Goal: Task Accomplishment & Management: Use online tool/utility

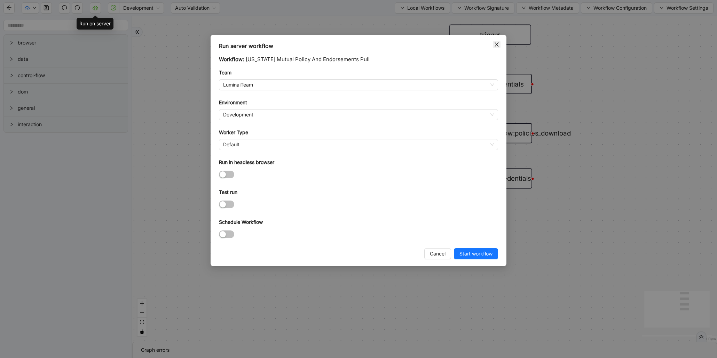
click at [496, 43] on icon "close" at bounding box center [497, 45] width 6 height 6
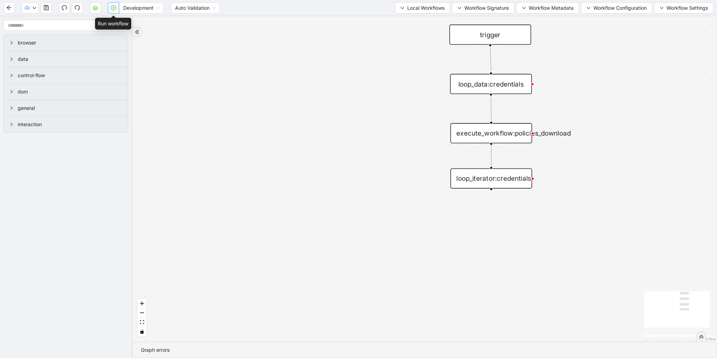
click at [112, 10] on button "button" at bounding box center [113, 7] width 11 height 11
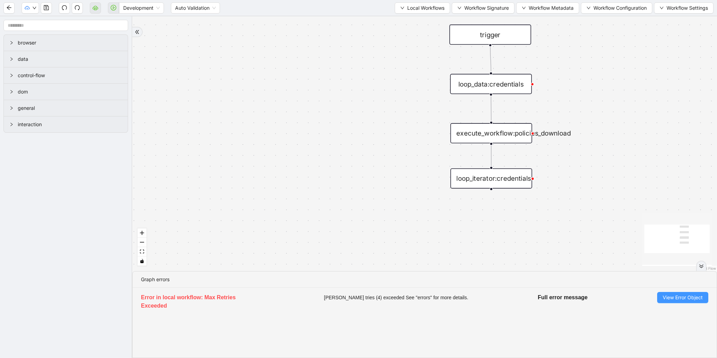
click at [661, 301] on button "View Error Object" at bounding box center [682, 297] width 51 height 11
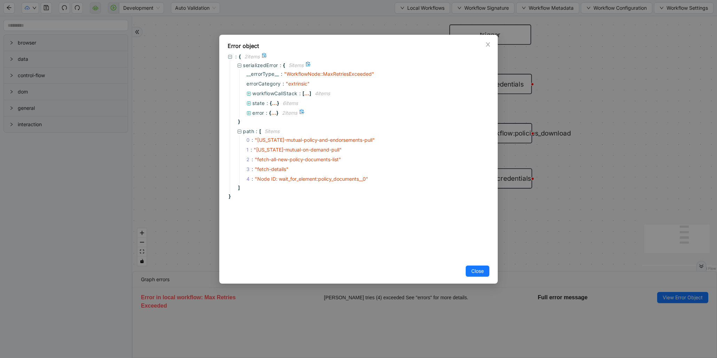
click at [271, 114] on div "..." at bounding box center [273, 112] width 5 height 3
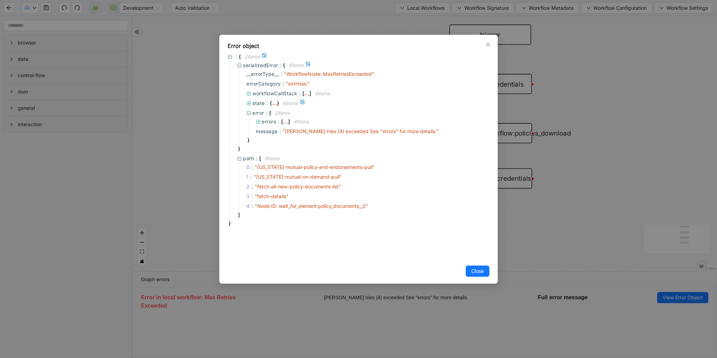
click at [276, 104] on div "..." at bounding box center [274, 102] width 5 height 3
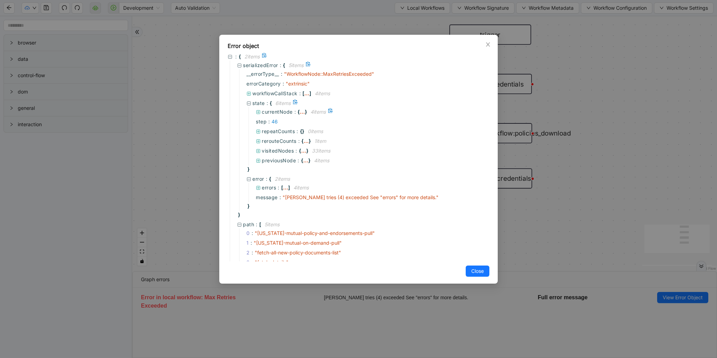
click at [297, 113] on span "currentNode :" at bounding box center [280, 112] width 36 height 8
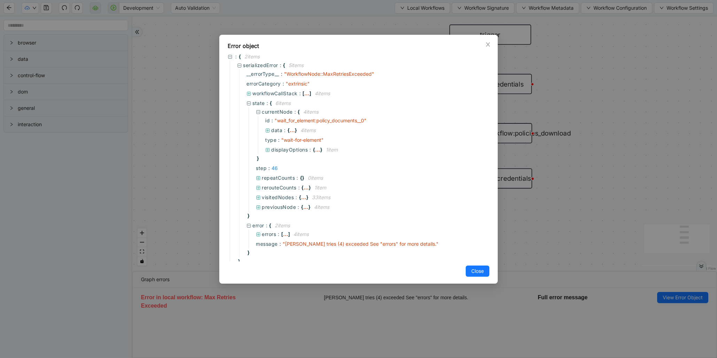
click at [551, 227] on div "Error object : { 2 item s serializedError : { 5 item s __errorType__ : " Workfl…" at bounding box center [358, 179] width 717 height 358
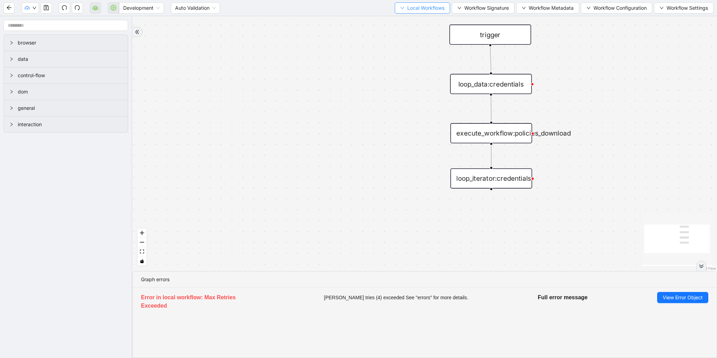
click at [416, 7] on span "Local Workflows" at bounding box center [425, 8] width 37 height 8
click at [415, 23] on span "Select" at bounding box center [418, 21] width 45 height 8
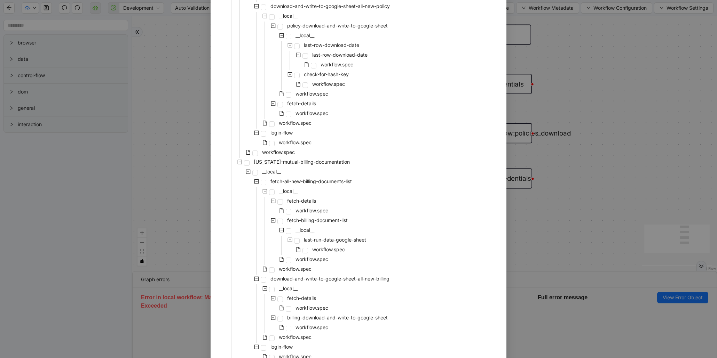
scroll to position [241, 0]
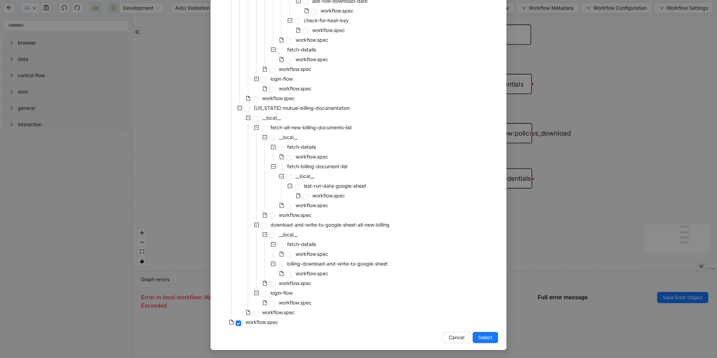
click at [547, 209] on div "Select Local Workflow [US_STATE]-mutual-policy-and-endorsements-pull __local__ …" at bounding box center [358, 179] width 717 height 358
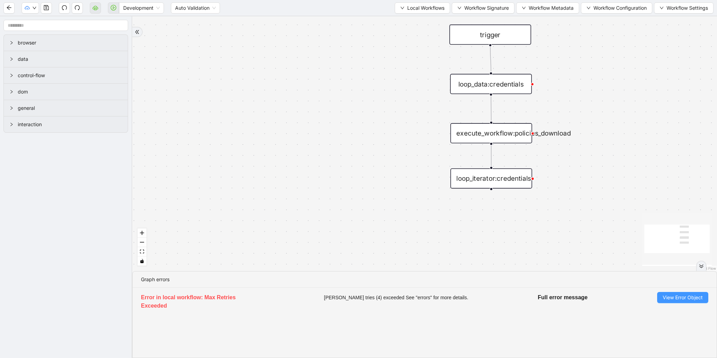
click at [695, 296] on span "View Error Object" at bounding box center [683, 298] width 40 height 8
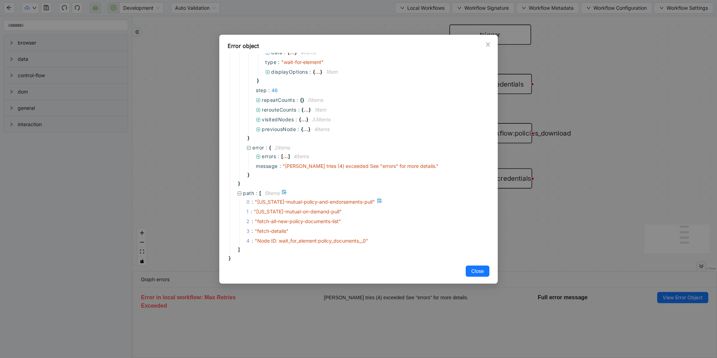
scroll to position [78, 0]
click at [541, 211] on div "Error object : { 2 item s serializedError : { 5 item s __errorType__ : " Workfl…" at bounding box center [358, 179] width 717 height 358
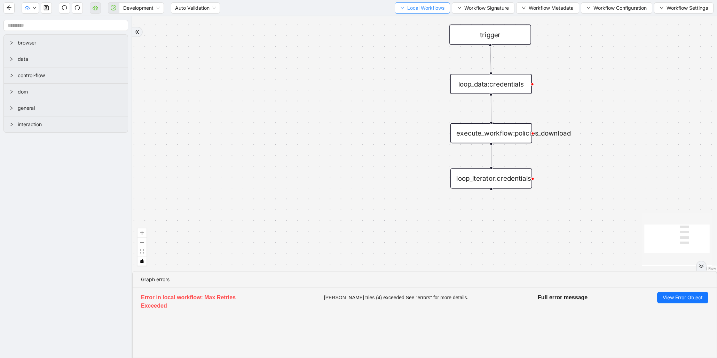
click at [433, 11] on span "Local Workflows" at bounding box center [425, 8] width 37 height 8
click at [418, 20] on span "Select" at bounding box center [418, 21] width 45 height 8
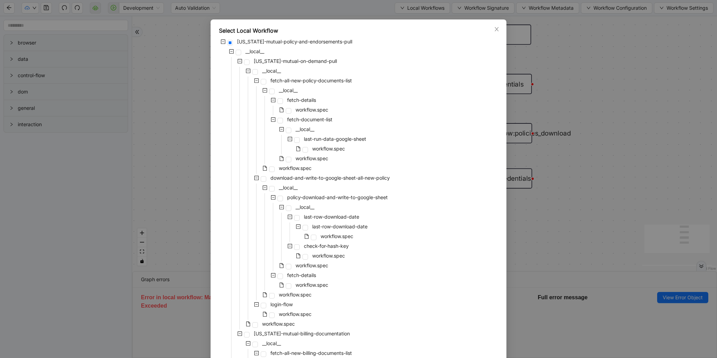
scroll to position [0, 0]
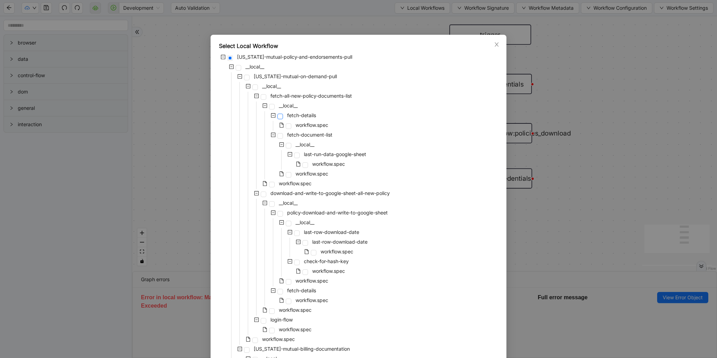
click at [277, 116] on span at bounding box center [280, 117] width 6 height 6
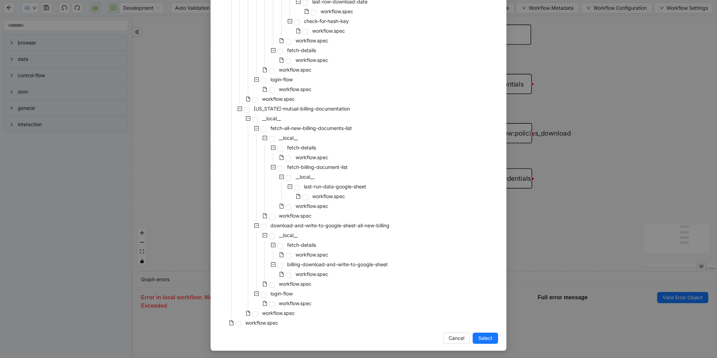
scroll to position [241, 0]
click at [484, 336] on span "Select" at bounding box center [485, 338] width 14 height 8
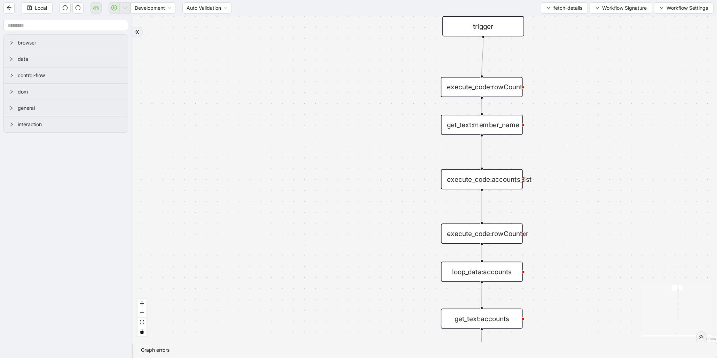
drag, startPoint x: 460, startPoint y: 85, endPoint x: 398, endPoint y: 222, distance: 150.3
click at [398, 222] on div "onError trigger get_text:member_name get_text:accounts get_text:policies get_te…" at bounding box center [424, 179] width 585 height 326
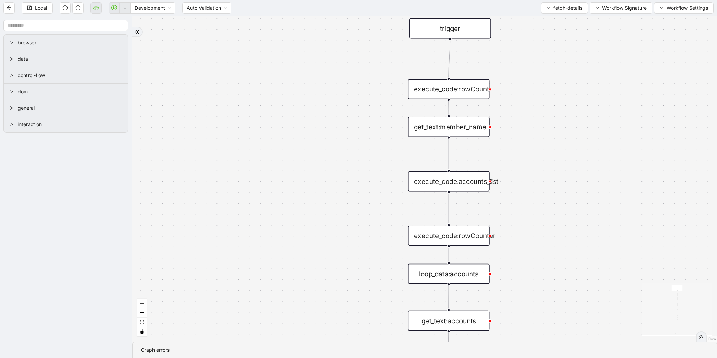
drag, startPoint x: 410, startPoint y: 209, endPoint x: 392, endPoint y: 175, distance: 38.6
click at [392, 175] on div "onError trigger get_text:member_name get_text:accounts get_text:policies get_te…" at bounding box center [424, 179] width 585 height 326
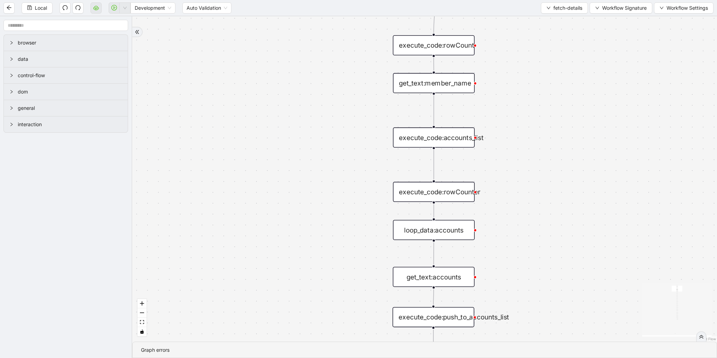
drag, startPoint x: 357, startPoint y: 164, endPoint x: 353, endPoint y: 148, distance: 17.2
click at [353, 148] on div "onError trigger get_text:member_name get_text:accounts get_text:policies get_te…" at bounding box center [424, 179] width 585 height 326
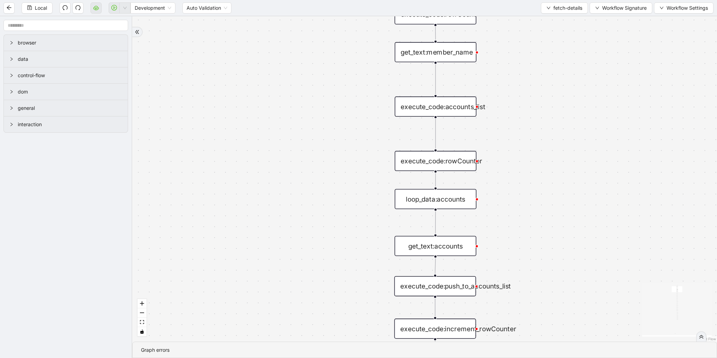
drag, startPoint x: 350, startPoint y: 156, endPoint x: 353, endPoint y: 144, distance: 12.2
click at [353, 144] on div "onError trigger get_text:member_name get_text:accounts get_text:policies get_te…" at bounding box center [424, 179] width 585 height 326
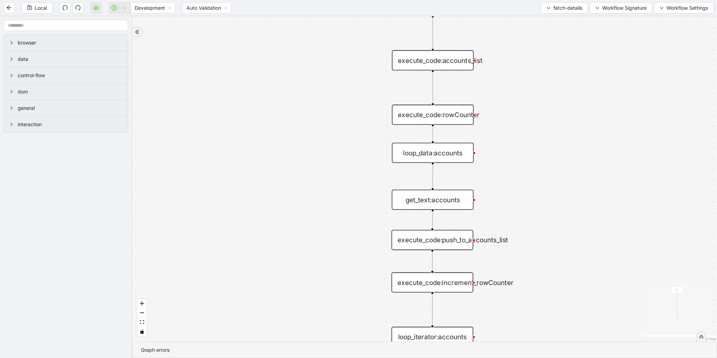
drag, startPoint x: 353, startPoint y: 210, endPoint x: 350, endPoint y: 161, distance: 48.8
click at [350, 161] on div "onError trigger get_text:member_name get_text:accounts get_text:policies get_te…" at bounding box center [424, 179] width 585 height 326
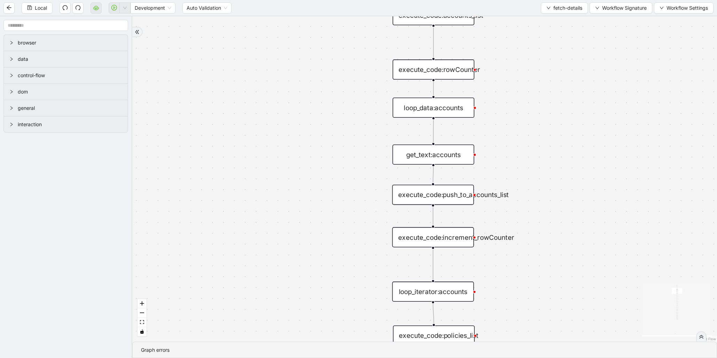
drag, startPoint x: 353, startPoint y: 220, endPoint x: 354, endPoint y: 169, distance: 50.5
click at [354, 169] on div "onError trigger get_text:member_name get_text:accounts get_text:policies get_te…" at bounding box center [424, 179] width 585 height 326
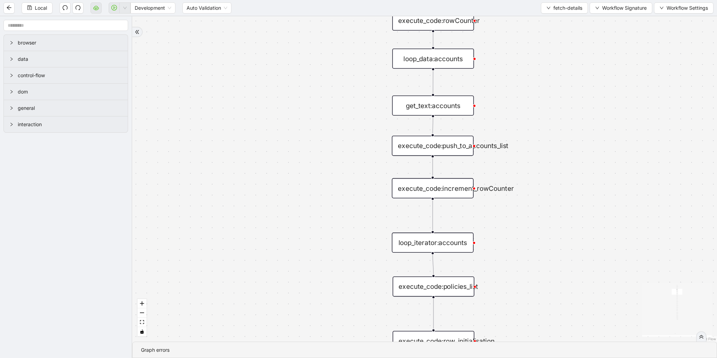
drag, startPoint x: 348, startPoint y: 193, endPoint x: 350, endPoint y: 142, distance: 51.6
click at [350, 143] on div "onError trigger get_text:member_name get_text:accounts get_text:policies get_te…" at bounding box center [424, 179] width 585 height 326
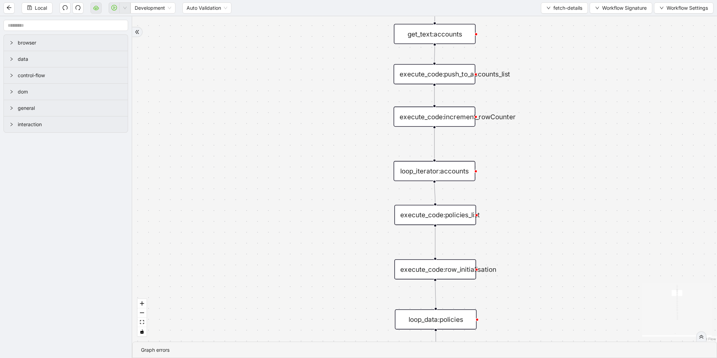
drag, startPoint x: 351, startPoint y: 159, endPoint x: 350, endPoint y: 148, distance: 10.8
click at [350, 148] on div "onError trigger get_text:member_name get_text:accounts get_text:policies get_te…" at bounding box center [424, 179] width 585 height 326
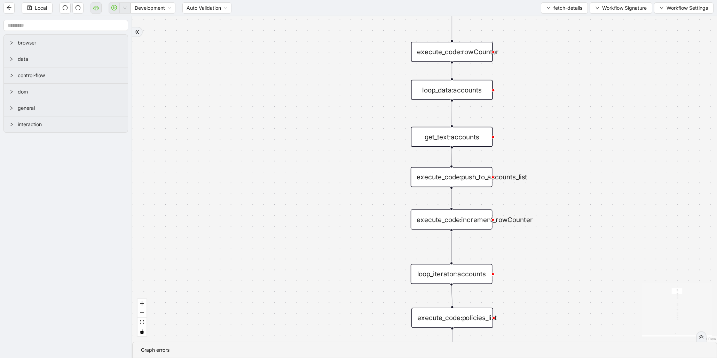
drag, startPoint x: 360, startPoint y: 248, endPoint x: 364, endPoint y: 267, distance: 19.2
click at [364, 267] on div "onError trigger get_text:member_name get_text:accounts get_text:policies get_te…" at bounding box center [424, 179] width 585 height 326
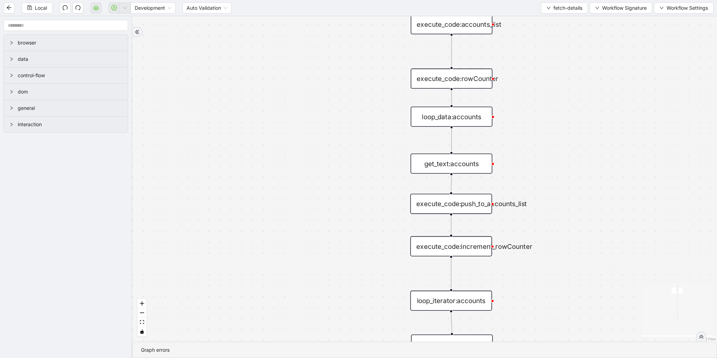
drag, startPoint x: 365, startPoint y: 188, endPoint x: 365, endPoint y: 221, distance: 33.4
click at [365, 221] on div "onError trigger get_text:member_name get_text:accounts get_text:policies get_te…" at bounding box center [424, 179] width 585 height 326
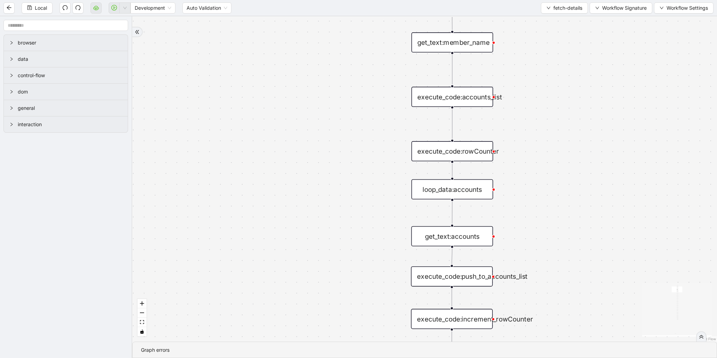
drag, startPoint x: 365, startPoint y: 189, endPoint x: 366, endPoint y: 231, distance: 42.8
click at [366, 231] on div "onError trigger get_text:member_name get_text:accounts get_text:policies get_te…" at bounding box center [424, 179] width 585 height 326
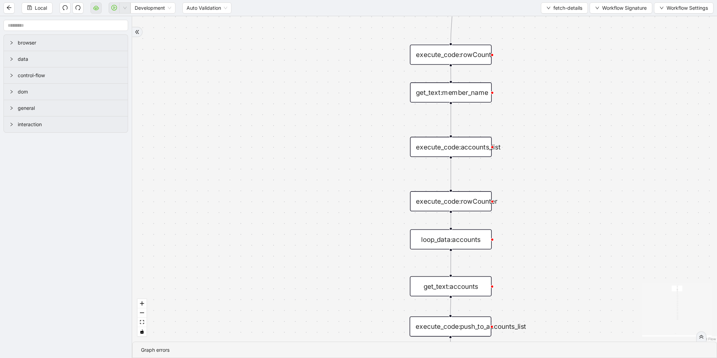
drag, startPoint x: 362, startPoint y: 206, endPoint x: 360, endPoint y: 253, distance: 47.0
click at [360, 253] on div "onError trigger get_text:member_name get_text:accounts get_text:policies get_te…" at bounding box center [424, 179] width 585 height 326
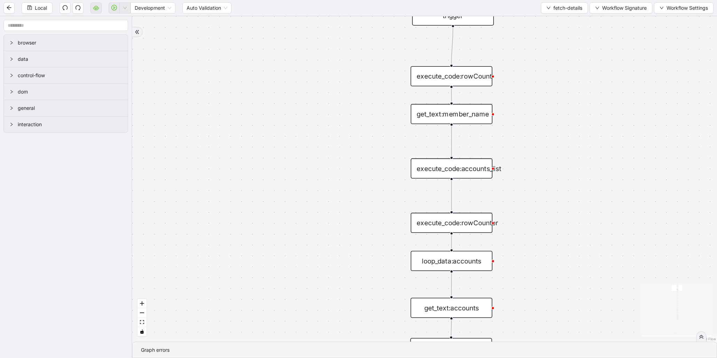
drag, startPoint x: 360, startPoint y: 189, endPoint x: 359, endPoint y: 239, distance: 50.8
click at [359, 239] on div "onError trigger get_text:member_name get_text:accounts get_text:policies get_te…" at bounding box center [424, 179] width 585 height 326
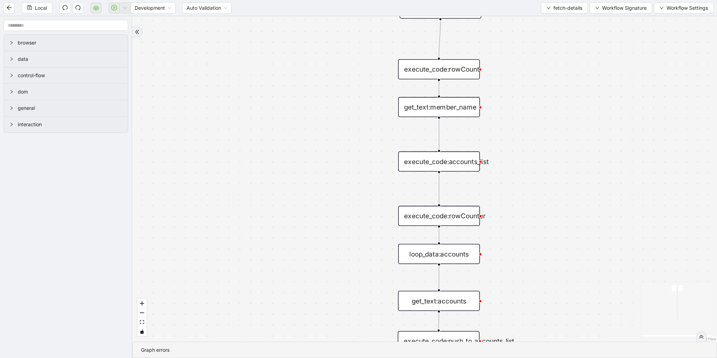
drag, startPoint x: 361, startPoint y: 232, endPoint x: 335, endPoint y: 123, distance: 112.3
click at [335, 123] on div "onError trigger get_text:member_name get_text:accounts get_text:policies get_te…" at bounding box center [424, 179] width 585 height 326
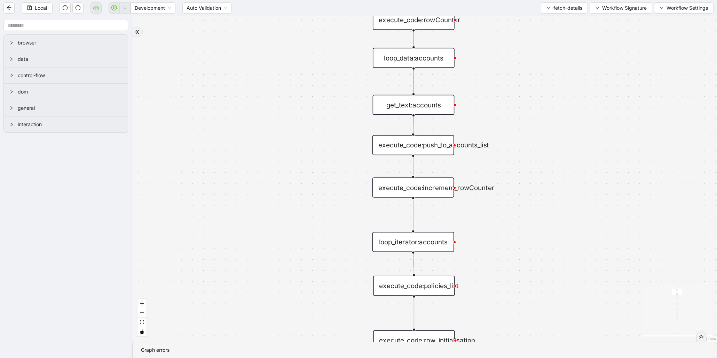
drag, startPoint x: 342, startPoint y: 247, endPoint x: 333, endPoint y: 121, distance: 126.7
click at [333, 121] on div "onError trigger get_text:member_name get_text:accounts get_text:policies get_te…" at bounding box center [424, 179] width 585 height 326
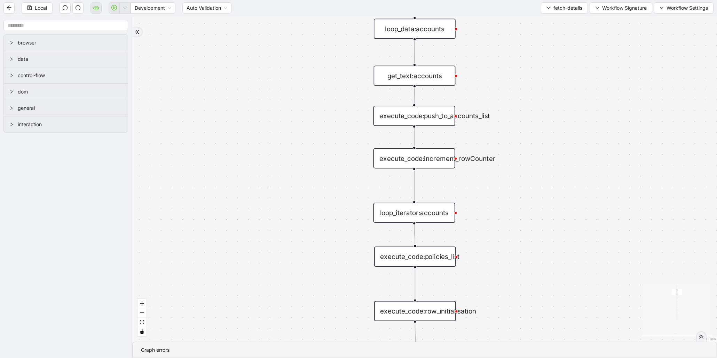
drag, startPoint x: 329, startPoint y: 178, endPoint x: 329, endPoint y: 143, distance: 34.8
click at [329, 143] on div "onError trigger get_text:member_name get_text:accounts get_text:policies get_te…" at bounding box center [424, 179] width 585 height 326
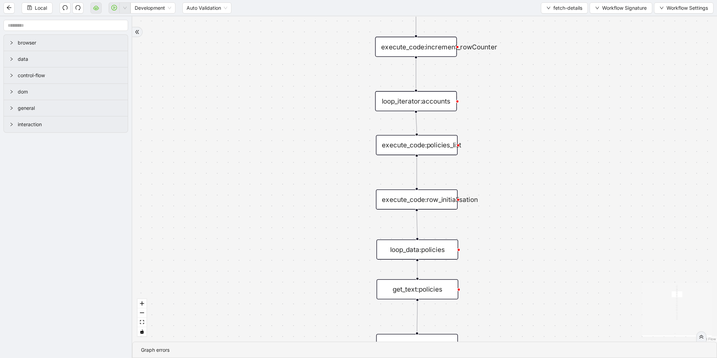
drag, startPoint x: 317, startPoint y: 242, endPoint x: 318, endPoint y: 138, distance: 103.7
click at [318, 138] on div "onError trigger get_text:member_name get_text:accounts get_text:policies get_te…" at bounding box center [424, 179] width 585 height 326
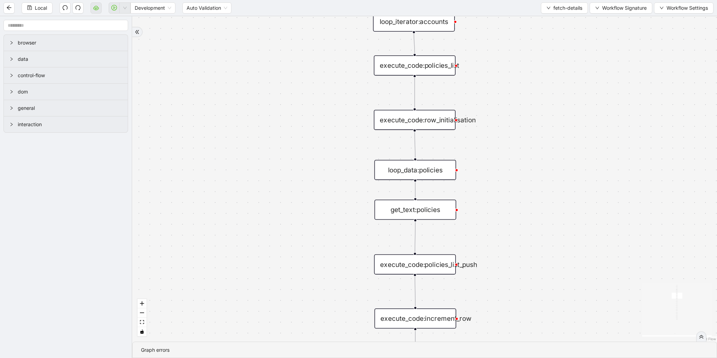
drag, startPoint x: 317, startPoint y: 200, endPoint x: 315, endPoint y: 147, distance: 53.0
click at [315, 147] on div "onError trigger get_text:member_name get_text:accounts get_text:policies get_te…" at bounding box center [424, 179] width 585 height 326
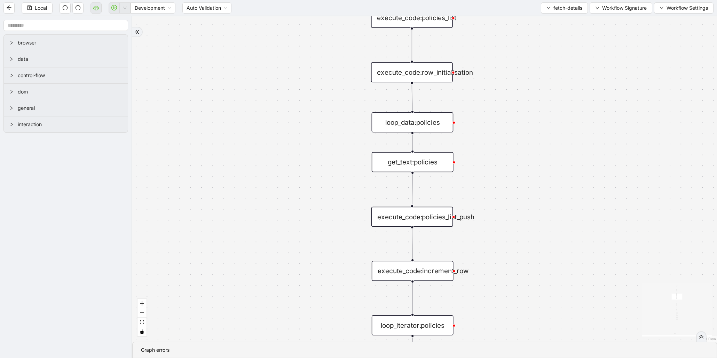
drag, startPoint x: 316, startPoint y: 230, endPoint x: 314, endPoint y: 169, distance: 60.2
click at [314, 169] on div "onError trigger get_text:member_name get_text:accounts get_text:policies get_te…" at bounding box center [424, 179] width 585 height 326
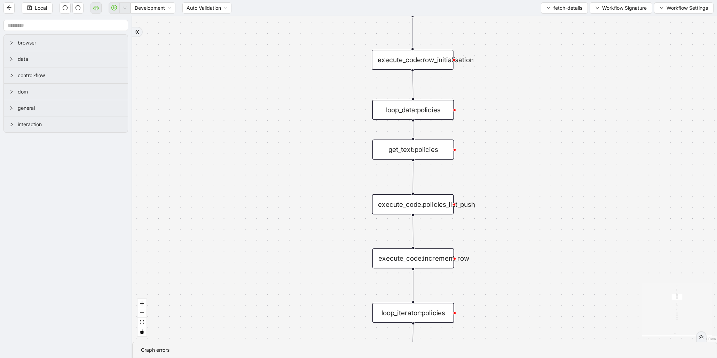
click at [312, 218] on div "onError trigger get_text:member_name get_text:accounts get_text:policies get_te…" at bounding box center [424, 179] width 585 height 326
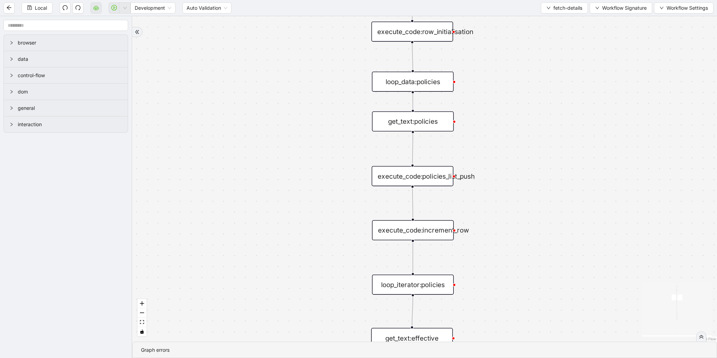
drag, startPoint x: 317, startPoint y: 234, endPoint x: 319, endPoint y: 182, distance: 51.5
click at [319, 182] on div "onError trigger get_text:member_name get_text:accounts get_text:policies get_te…" at bounding box center [424, 179] width 585 height 326
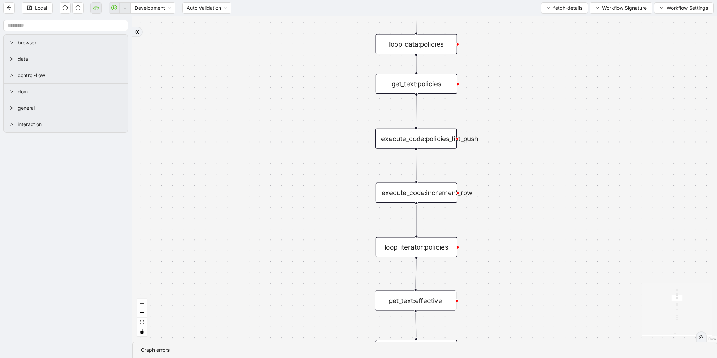
drag, startPoint x: 332, startPoint y: 227, endPoint x: 335, endPoint y: 184, distance: 42.9
click at [335, 184] on div "onError trigger get_text:member_name get_text:accounts get_text:policies get_te…" at bounding box center [424, 179] width 585 height 326
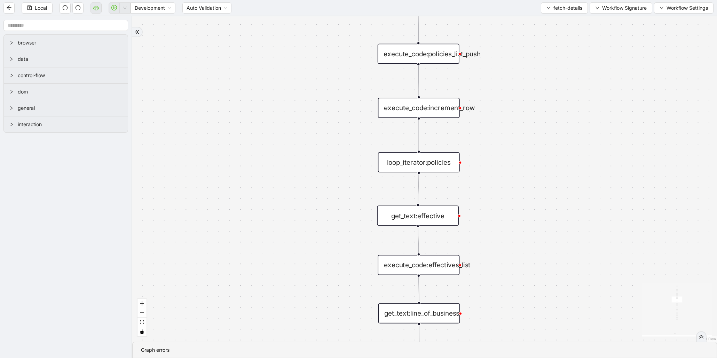
drag, startPoint x: 342, startPoint y: 238, endPoint x: 341, endPoint y: 182, distance: 56.0
click at [341, 182] on div "onError trigger get_text:member_name get_text:accounts get_text:policies get_te…" at bounding box center [424, 179] width 585 height 326
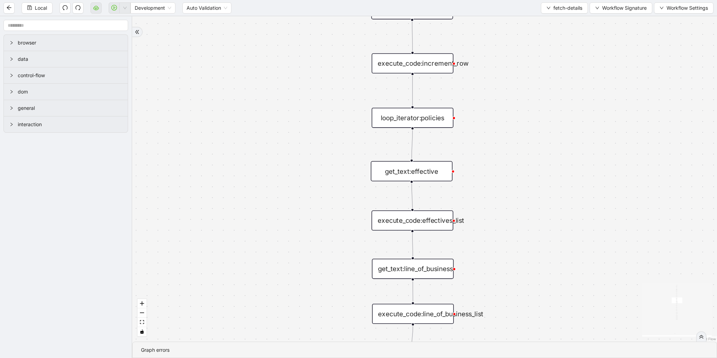
drag, startPoint x: 346, startPoint y: 238, endPoint x: 340, endPoint y: 206, distance: 32.9
click at [340, 206] on div "onError trigger get_text:member_name get_text:accounts get_text:policies get_te…" at bounding box center [424, 179] width 585 height 326
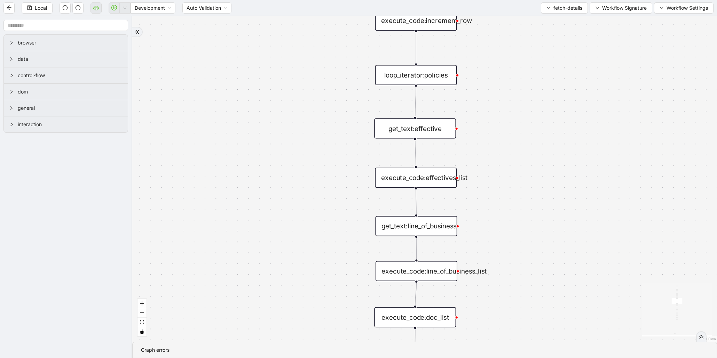
drag, startPoint x: 345, startPoint y: 253, endPoint x: 348, endPoint y: 211, distance: 42.3
click at [348, 211] on div "onError trigger get_text:member_name get_text:accounts get_text:policies get_te…" at bounding box center [424, 179] width 585 height 326
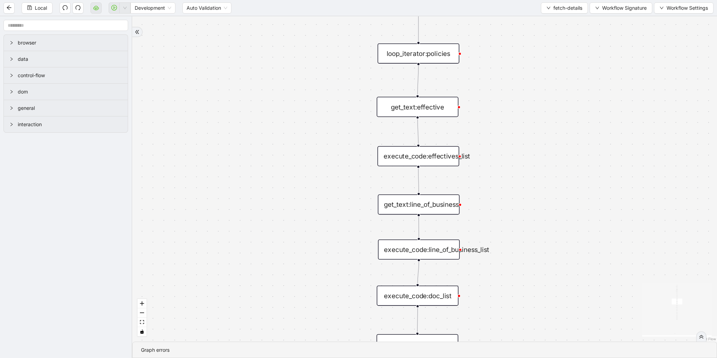
drag, startPoint x: 349, startPoint y: 265, endPoint x: 354, endPoint y: 211, distance: 54.2
click at [354, 211] on div "onError trigger get_text:member_name get_text:accounts get_text:policies get_te…" at bounding box center [424, 179] width 585 height 326
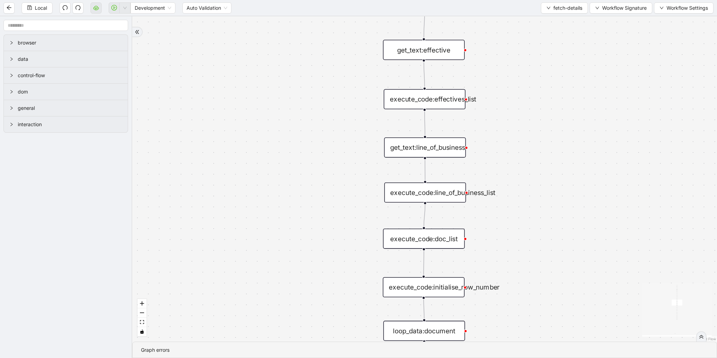
drag, startPoint x: 353, startPoint y: 245, endPoint x: 362, endPoint y: 199, distance: 47.4
click at [362, 199] on div "onError trigger get_text:member_name get_text:accounts get_text:policies get_te…" at bounding box center [424, 179] width 585 height 326
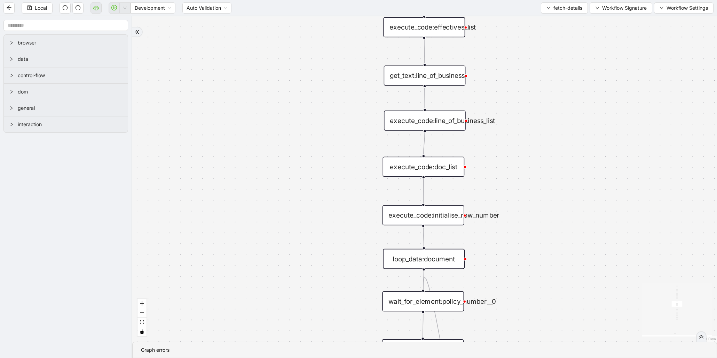
drag, startPoint x: 363, startPoint y: 221, endPoint x: 357, endPoint y: 185, distance: 36.3
click at [357, 185] on div "onError trigger get_text:member_name get_text:accounts get_text:policies get_te…" at bounding box center [424, 179] width 585 height 326
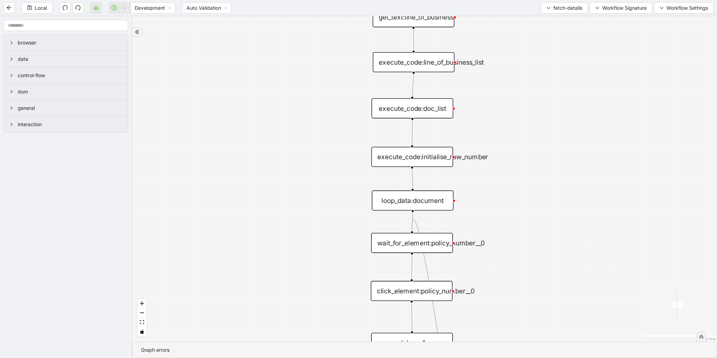
drag, startPoint x: 369, startPoint y: 238, endPoint x: 356, endPoint y: 172, distance: 67.6
click at [356, 172] on div "onError trigger get_text:member_name get_text:accounts get_text:policies get_te…" at bounding box center [424, 179] width 585 height 326
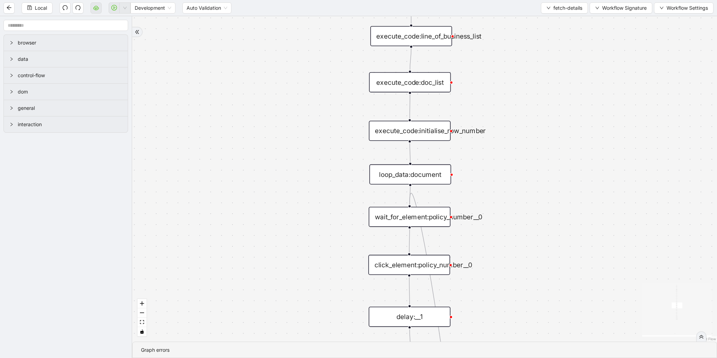
drag, startPoint x: 351, startPoint y: 239, endPoint x: 344, endPoint y: 180, distance: 59.7
click at [344, 180] on div "onError trigger get_text:member_name get_text:accounts get_text:policies get_te…" at bounding box center [424, 179] width 585 height 326
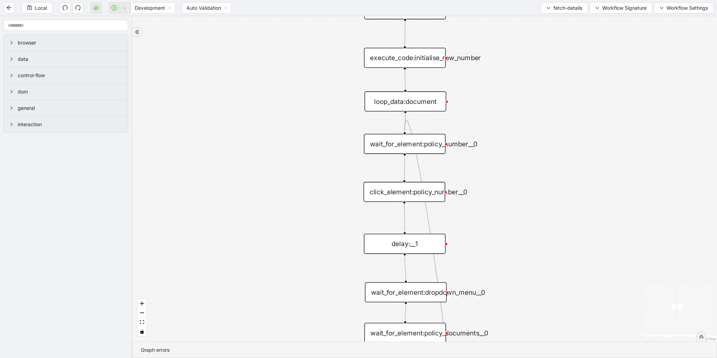
drag, startPoint x: 345, startPoint y: 249, endPoint x: 347, endPoint y: 217, distance: 31.7
click at [347, 217] on div "onError trigger get_text:member_name get_text:accounts get_text:policies get_te…" at bounding box center [424, 179] width 585 height 326
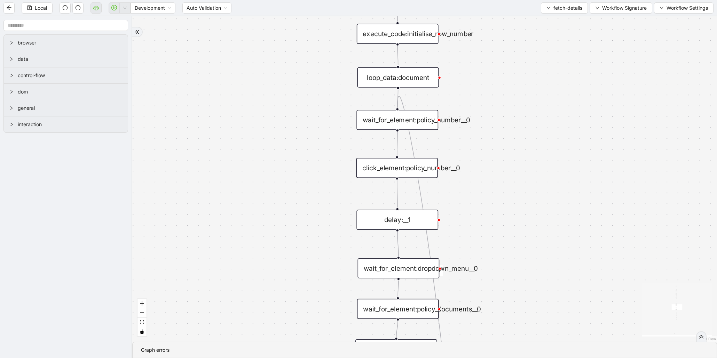
drag
click at [320, 96] on div "onError trigger get_text:member_name get_text:accounts get_text:policies get_te…" at bounding box center [424, 179] width 585 height 326
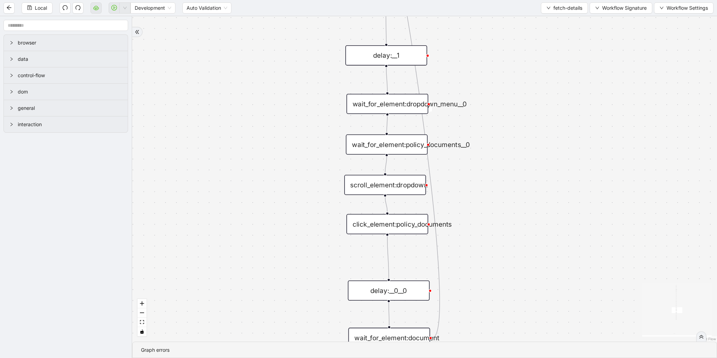
click at [307, 89] on div "onError trigger get_text:member_name get_text:accounts get_text:policies get_te…" at bounding box center [424, 179] width 585 height 326
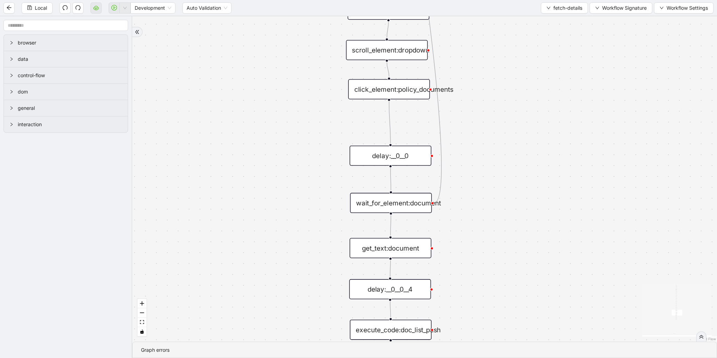
click at [304, 100] on div "onError trigger get_text:member_name get_text:accounts get_text:policies get_te…" at bounding box center [424, 179] width 585 height 326
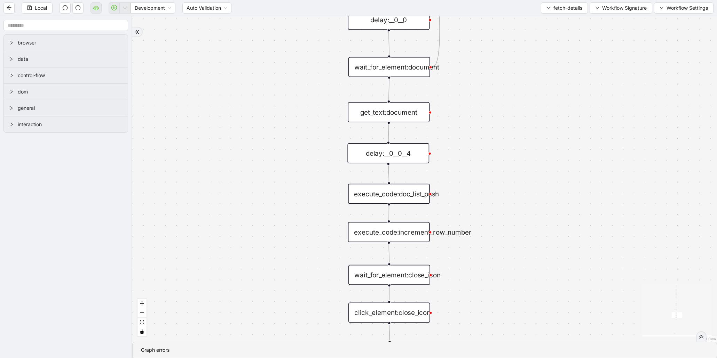
click at [298, 84] on div "onError trigger get_text:member_name get_text:accounts get_text:policies get_te…" at bounding box center [424, 179] width 585 height 326
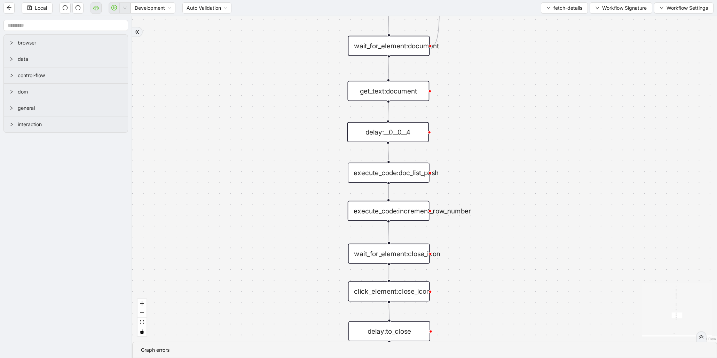
click at [294, 103] on div "onError trigger get_text:member_name get_text:accounts get_text:policies get_te…" at bounding box center [424, 179] width 585 height 326
